Goal: Task Accomplishment & Management: Complete application form

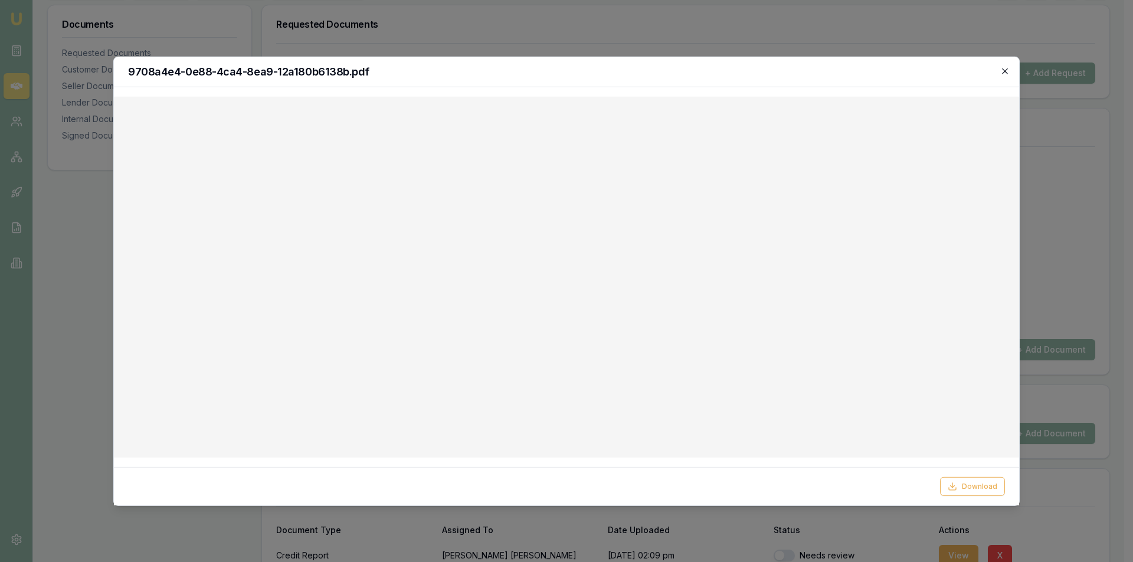
click at [1004, 70] on icon "button" at bounding box center [1004, 70] width 5 height 5
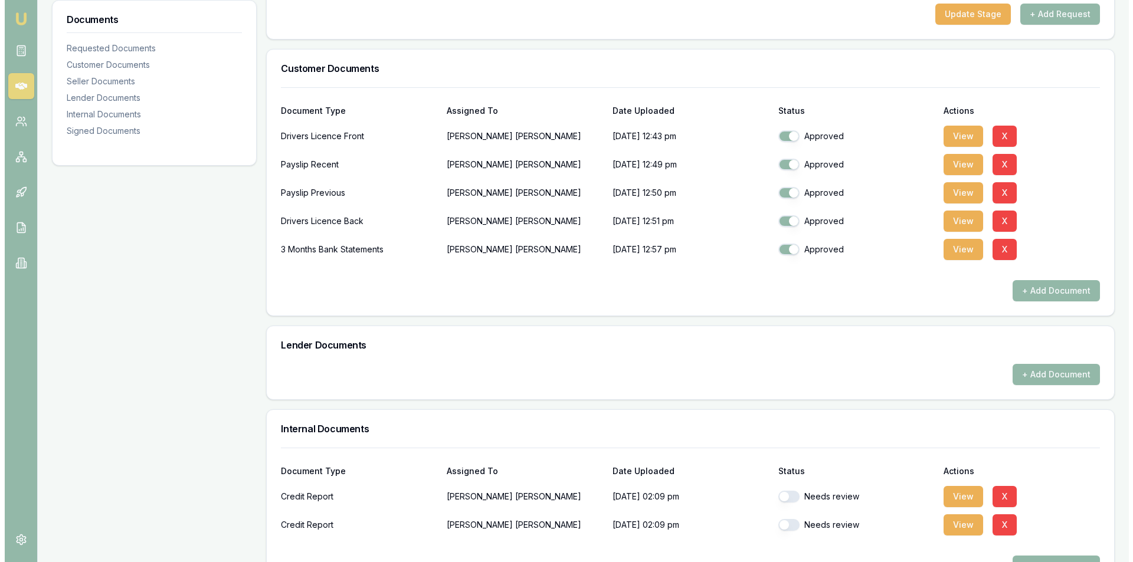
scroll to position [413, 0]
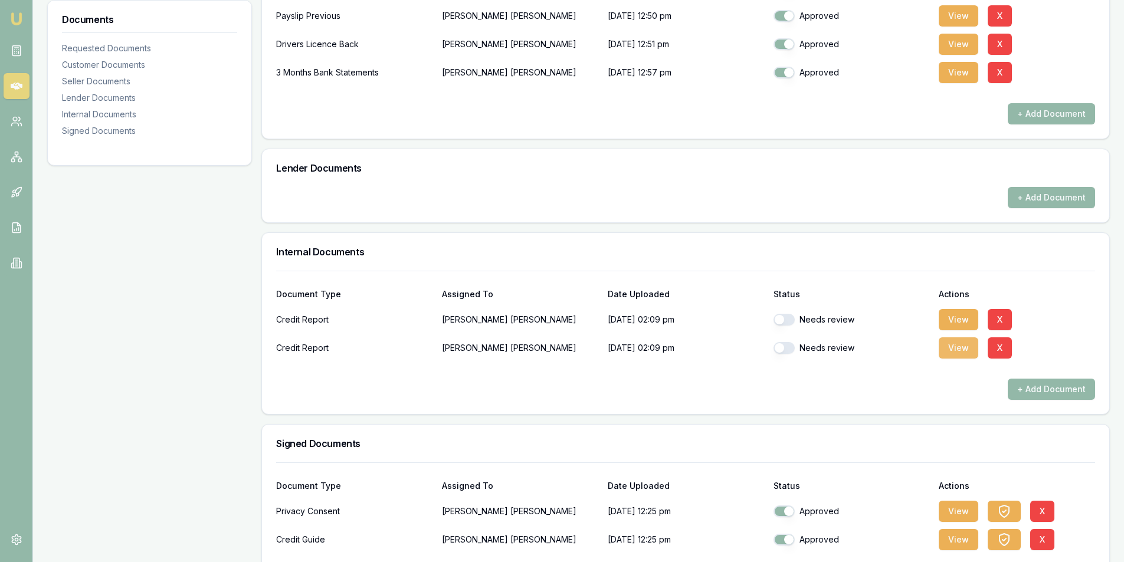
click at [952, 347] on button "View" at bounding box center [959, 347] width 40 height 21
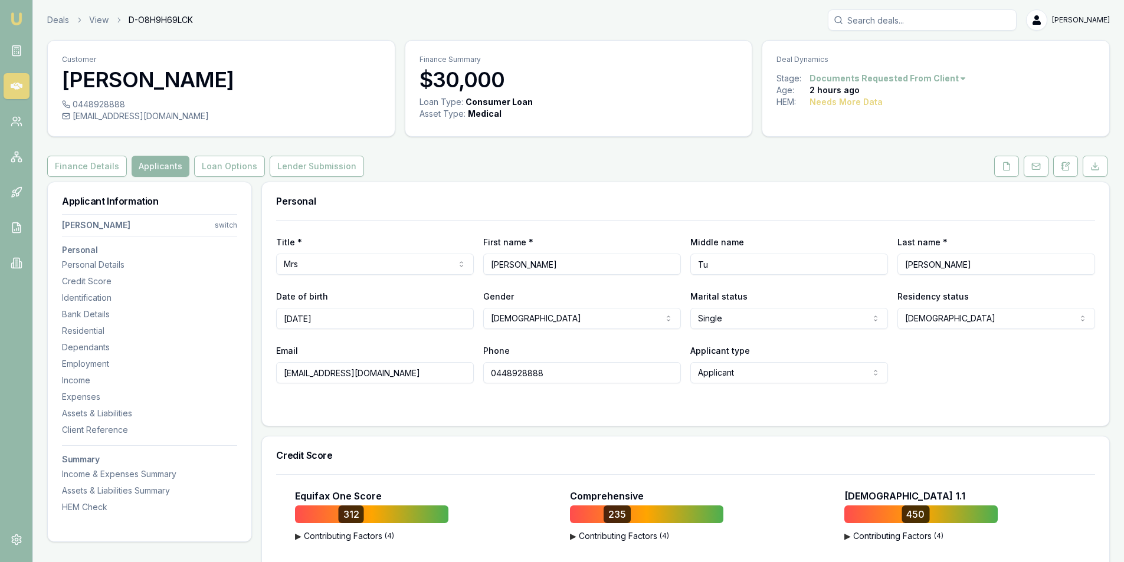
select select "Mrs"
select select "[DEMOGRAPHIC_DATA]"
select select "VIC"
select select
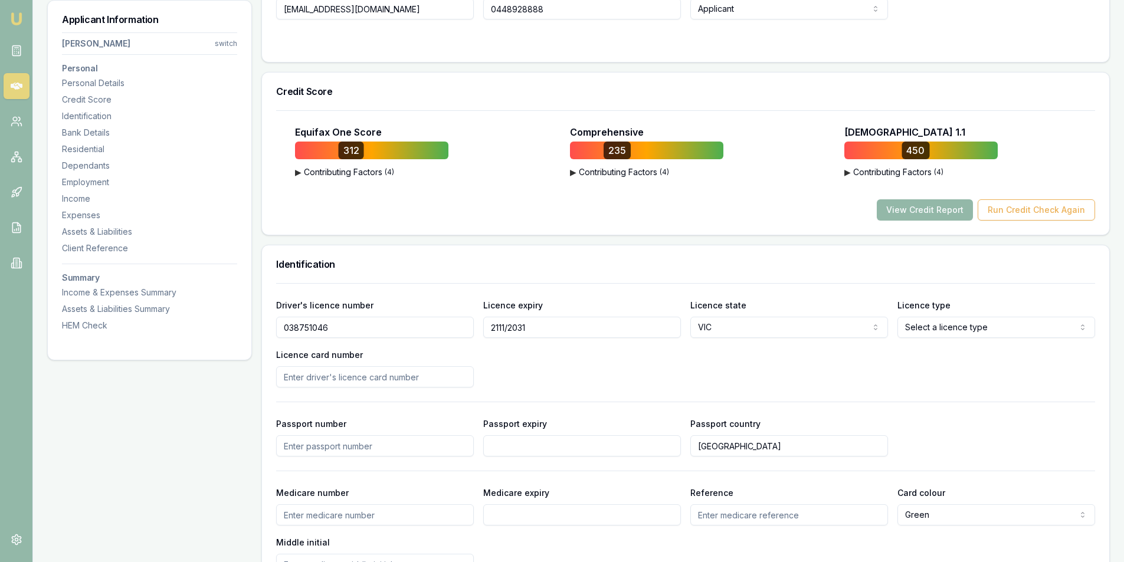
scroll to position [295, 0]
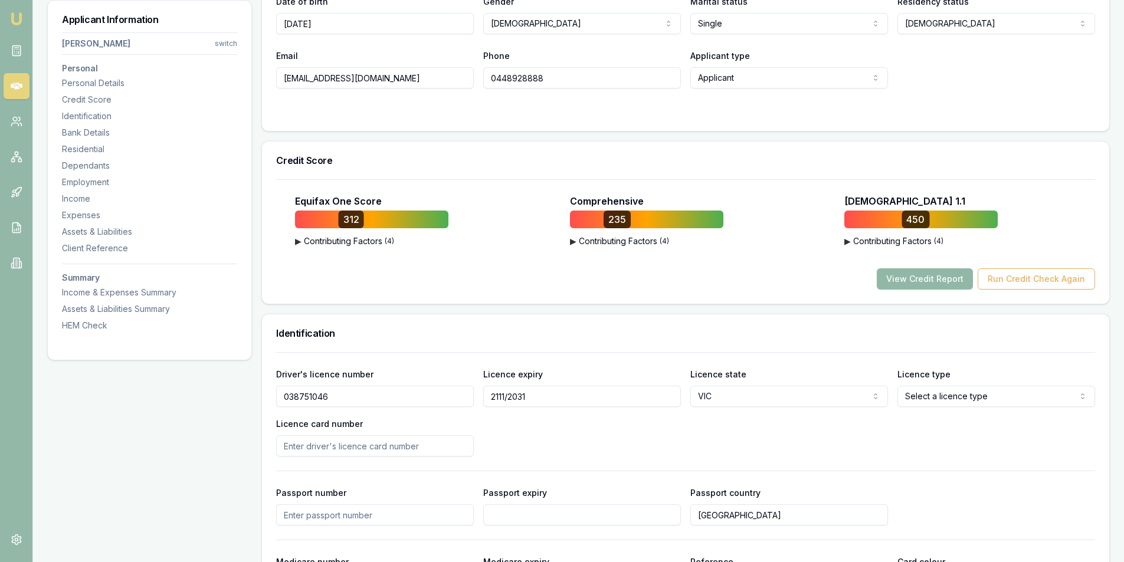
click at [920, 280] on button "View Credit Report" at bounding box center [925, 278] width 96 height 21
click at [890, 282] on button "View Credit Report" at bounding box center [925, 278] width 96 height 21
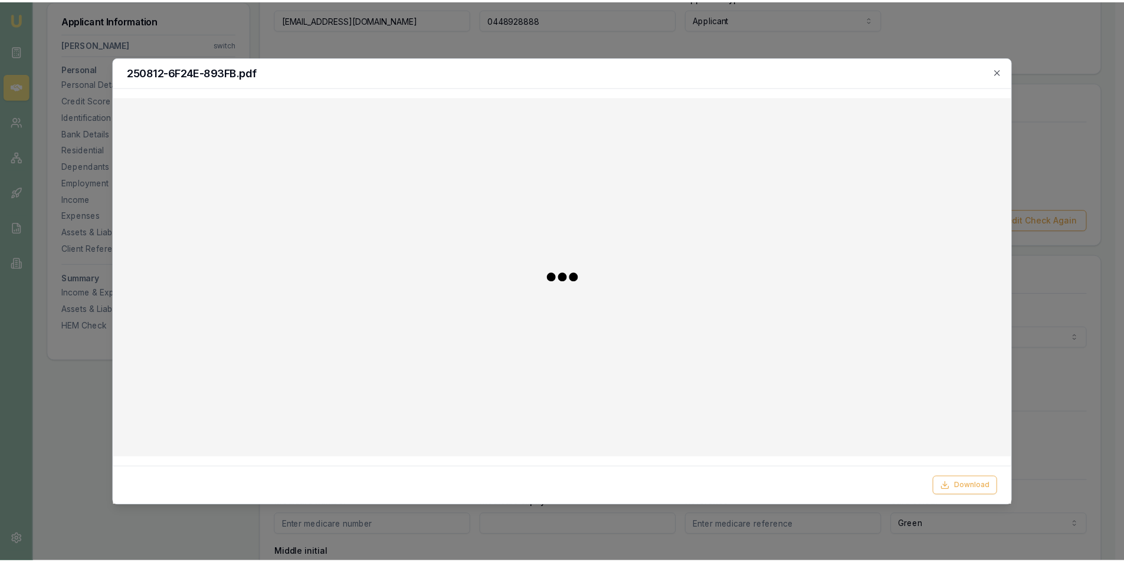
scroll to position [531, 0]
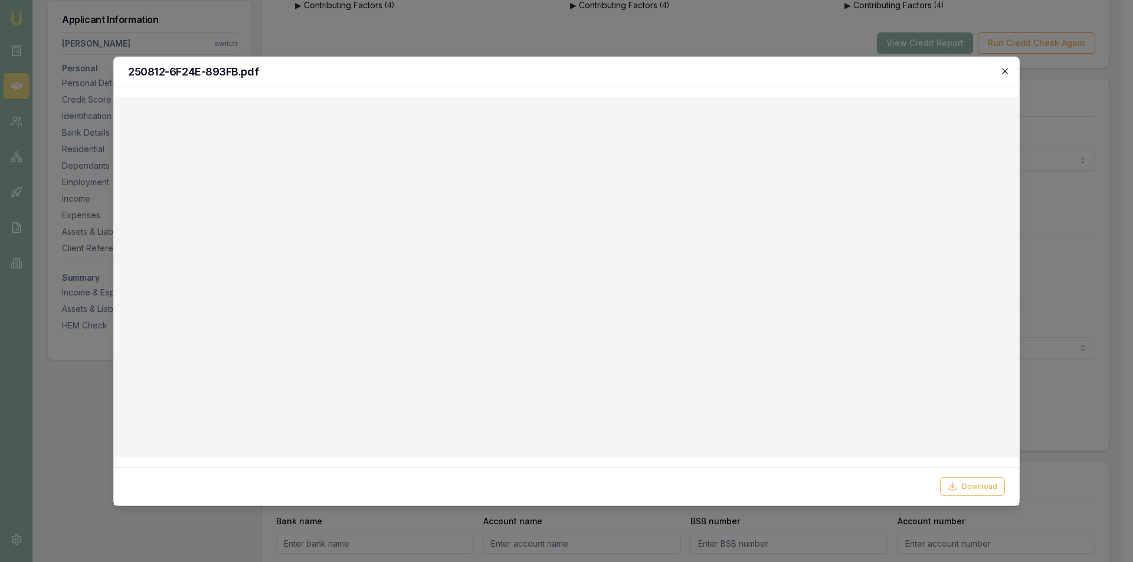
click at [1006, 71] on icon "button" at bounding box center [1004, 70] width 9 height 9
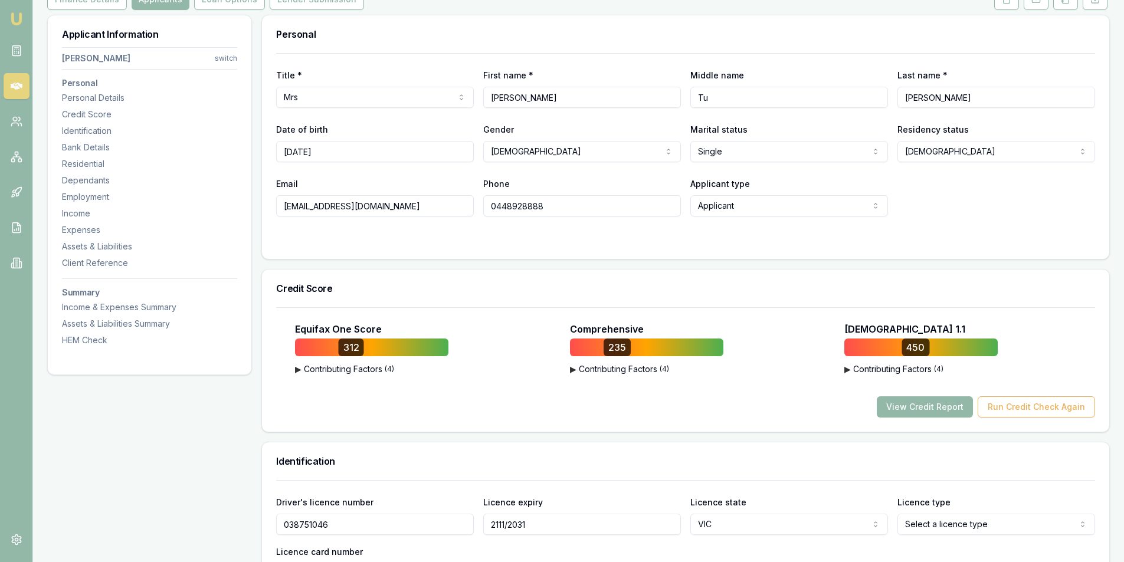
scroll to position [0, 0]
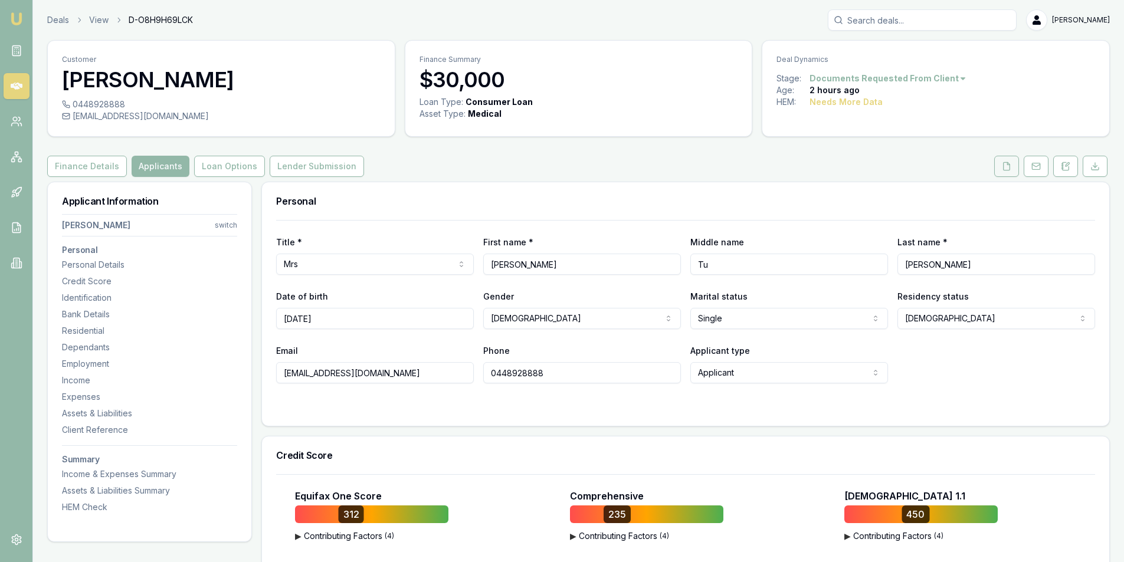
click at [1001, 174] on button at bounding box center [1006, 166] width 25 height 21
